Goal: Entertainment & Leisure: Consume media (video, audio)

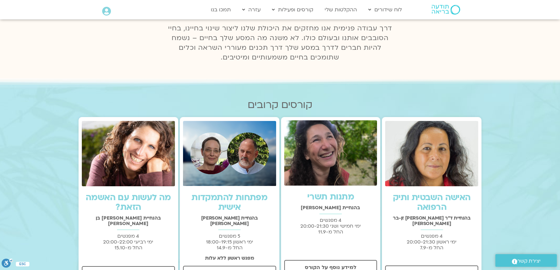
scroll to position [147, 0]
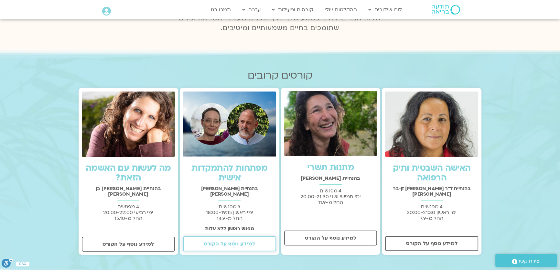
click at [257, 241] on span "למידע נוסף על הקורס" at bounding box center [229, 244] width 76 height 6
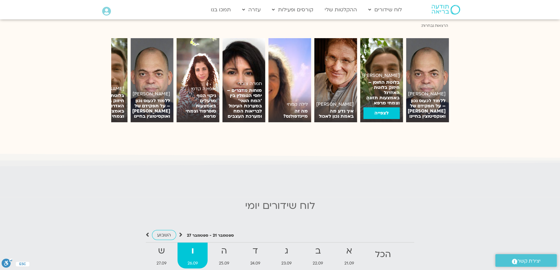
scroll to position [440, 0]
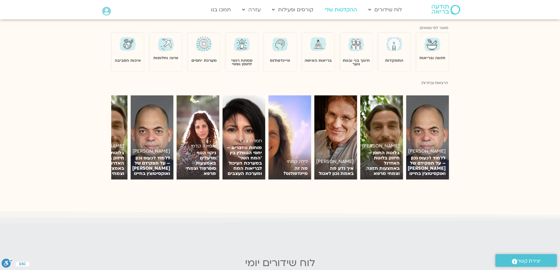
click at [341, 9] on link "ההקלטות שלי" at bounding box center [340, 10] width 39 height 12
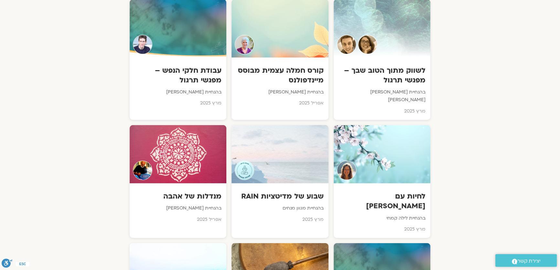
scroll to position [2262, 0]
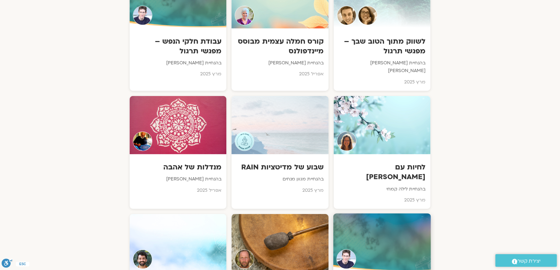
click at [371, 213] on div at bounding box center [382, 242] width 98 height 59
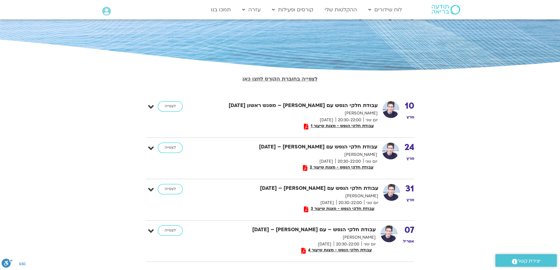
scroll to position [88, 0]
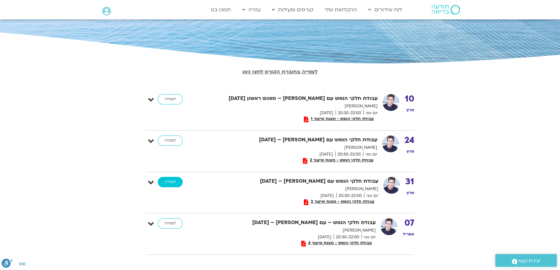
click at [172, 184] on link "לצפייה" at bounding box center [170, 182] width 25 height 10
